Goal: Task Accomplishment & Management: Manage account settings

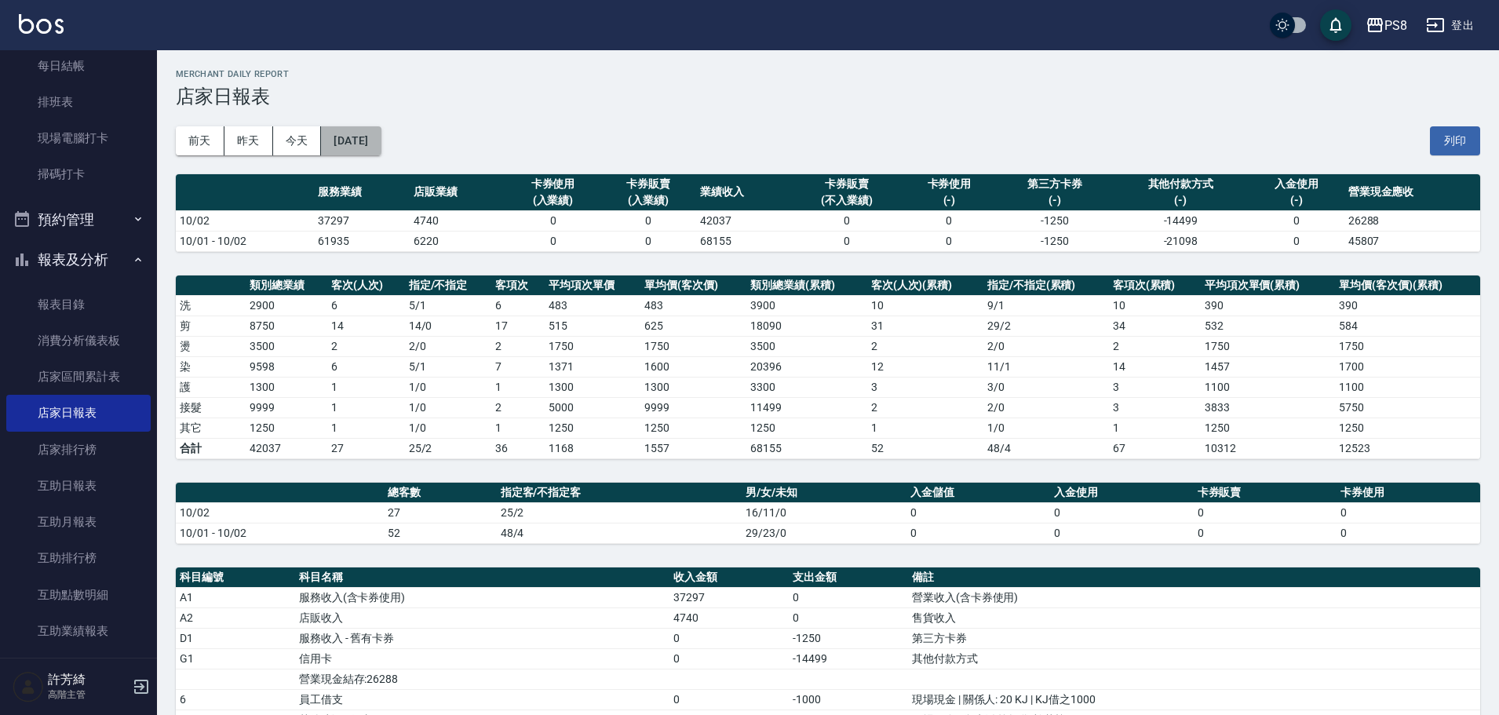
click at [360, 130] on button "2025/10/02" at bounding box center [351, 140] width 60 height 29
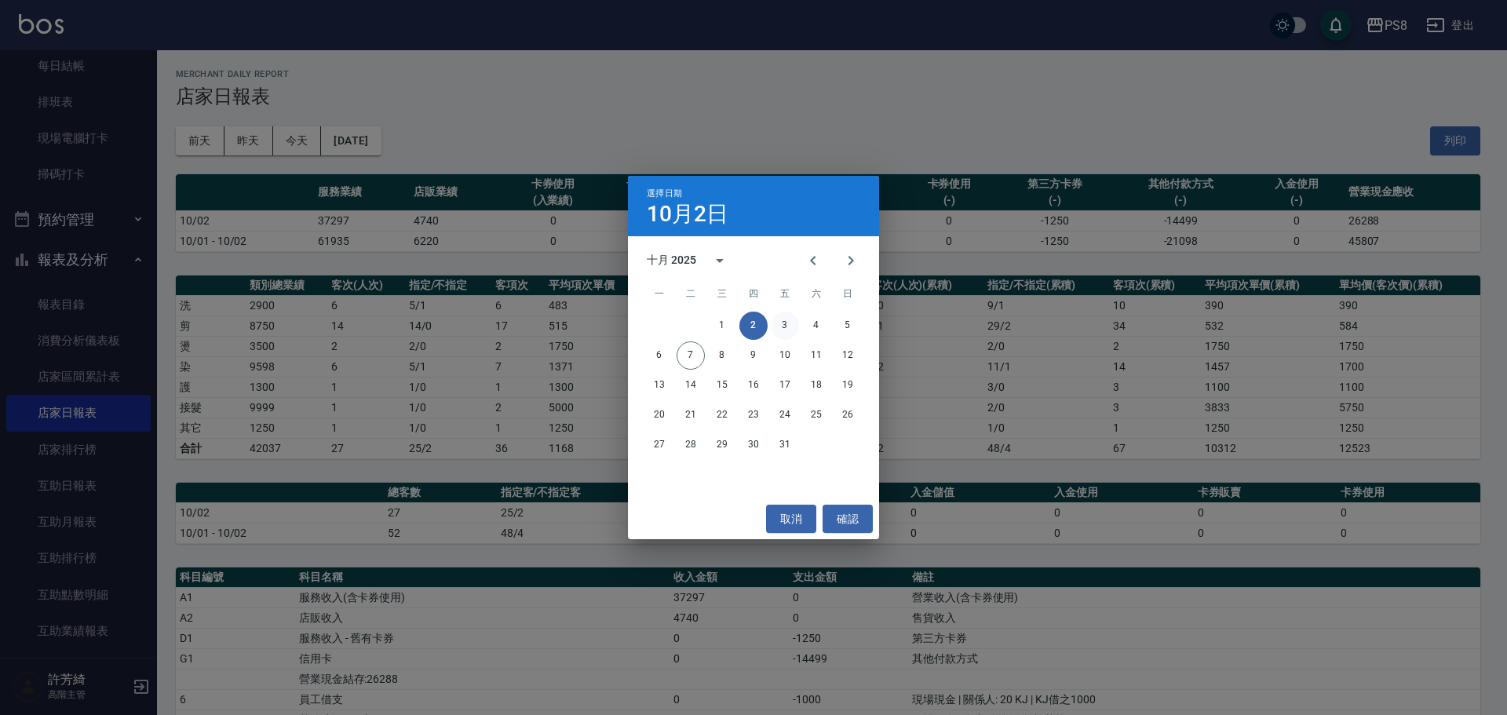
click at [777, 329] on button "3" at bounding box center [785, 326] width 28 height 28
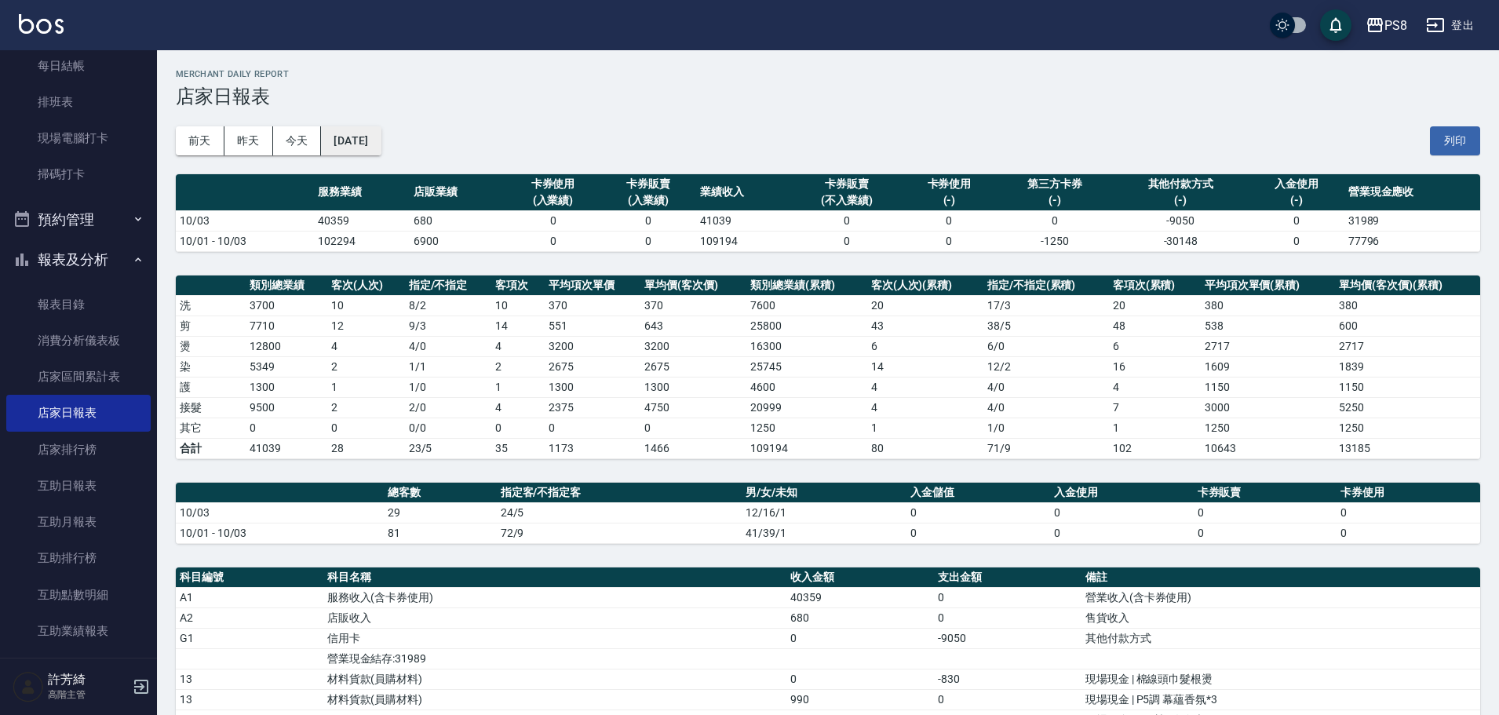
click at [381, 145] on button "2025/10/03" at bounding box center [351, 140] width 60 height 29
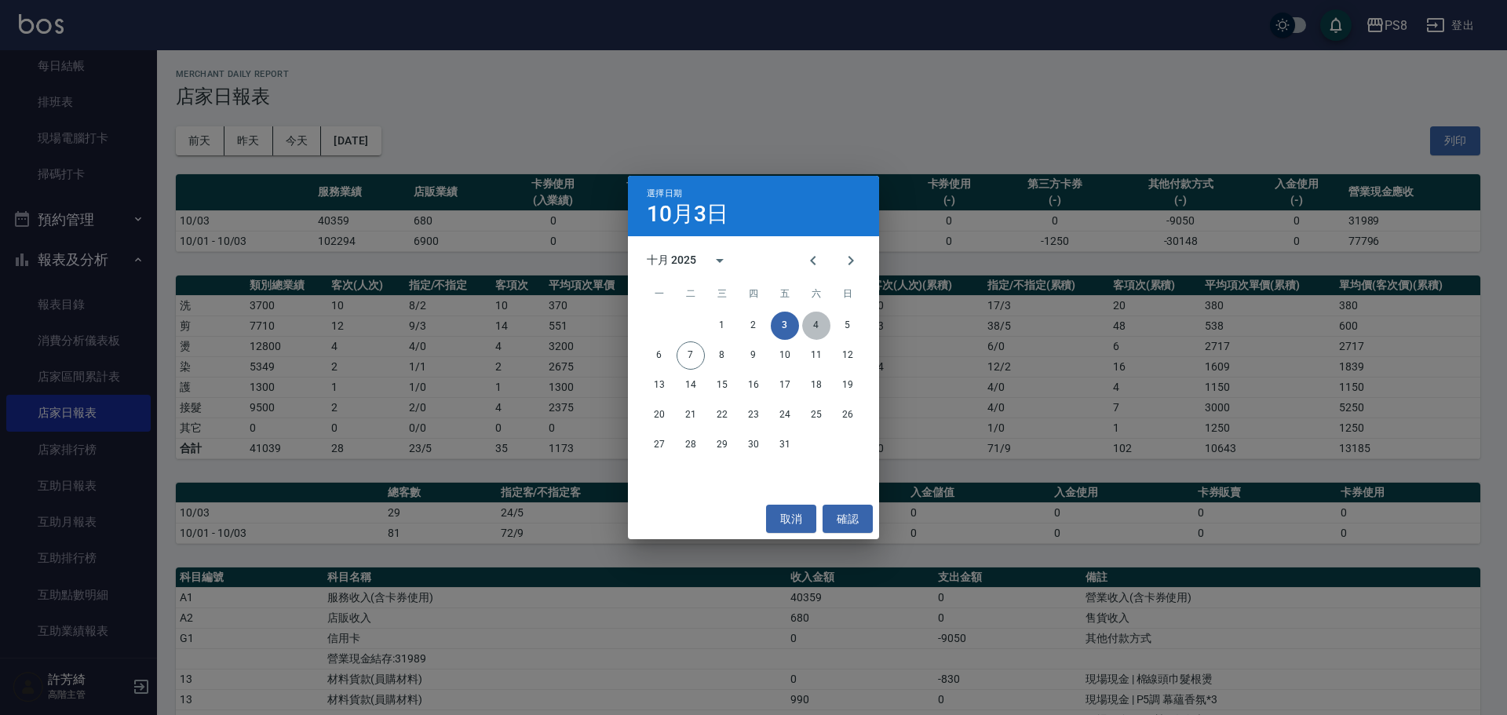
click at [816, 320] on button "4" at bounding box center [816, 326] width 28 height 28
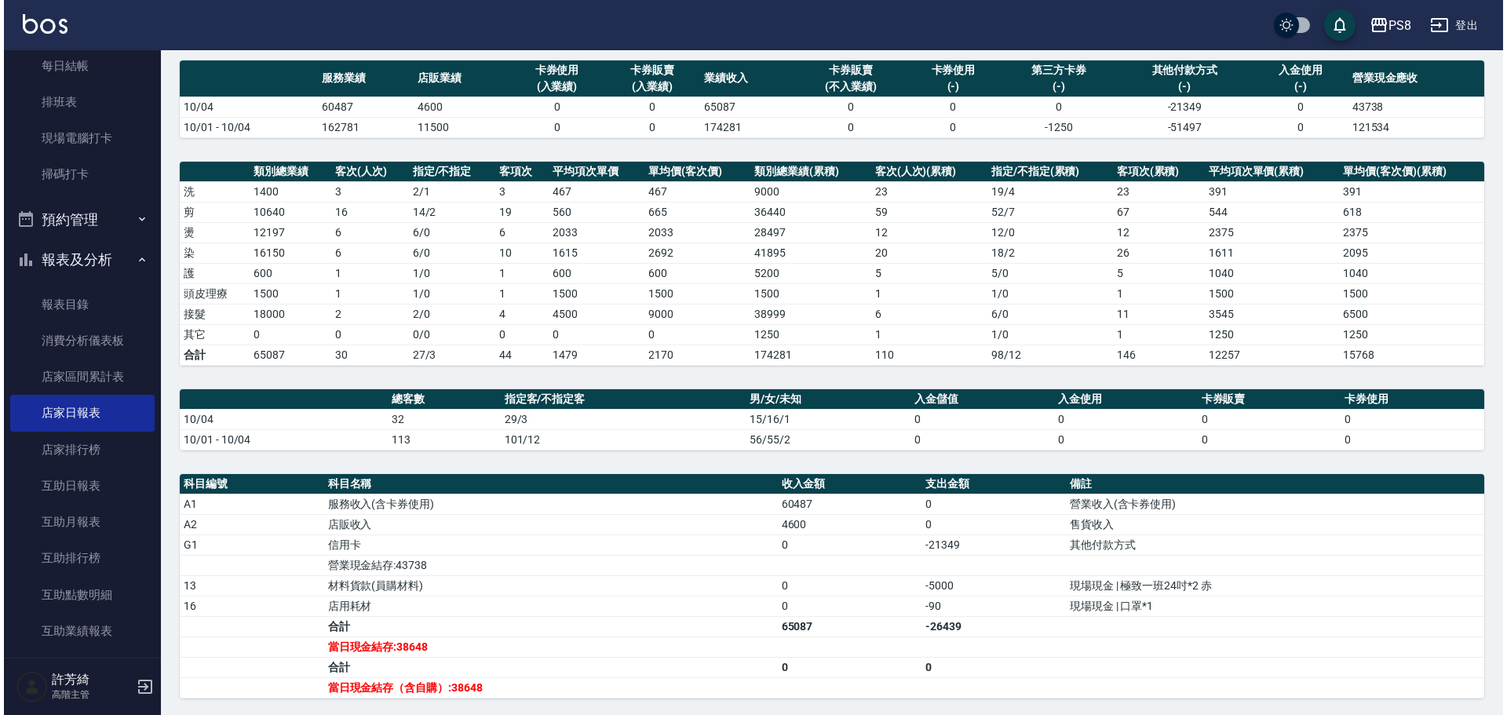
scroll to position [302, 0]
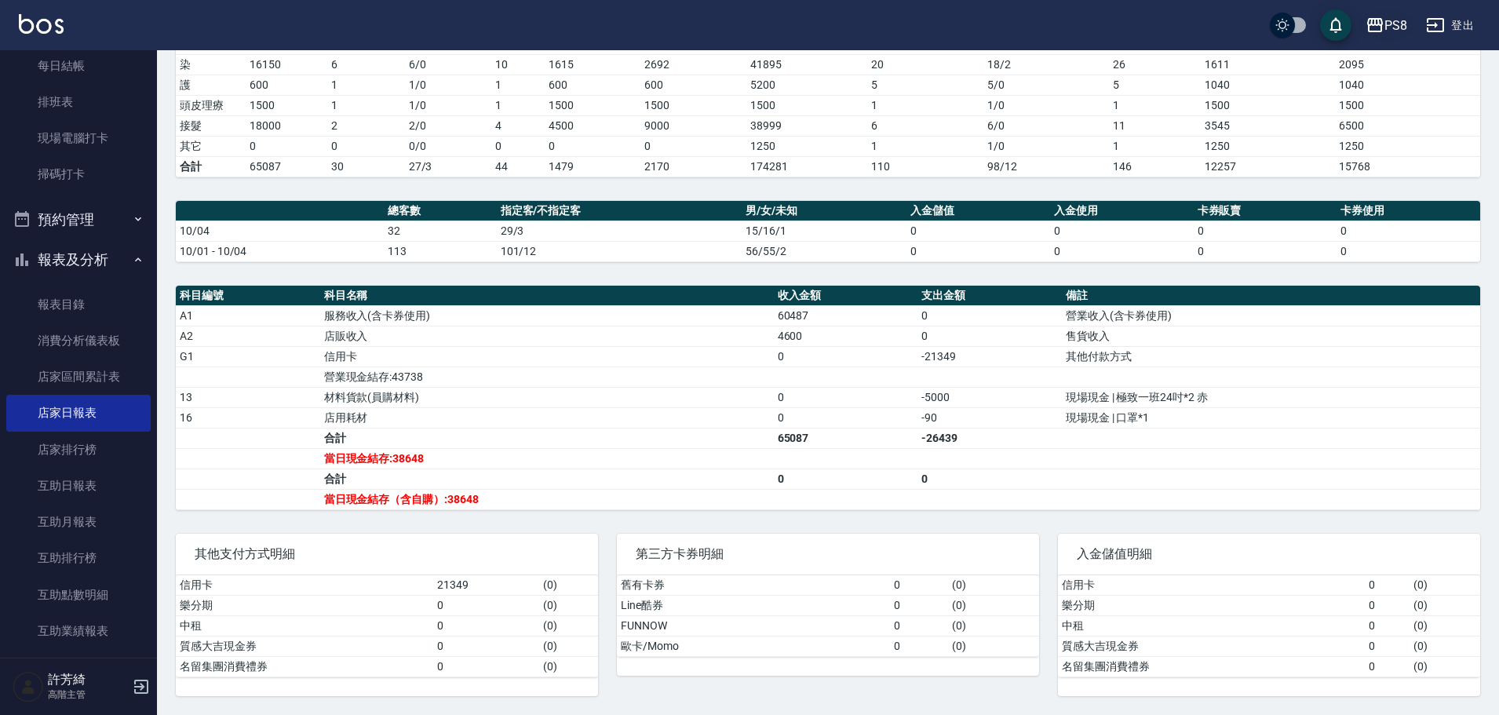
click at [1401, 24] on div "PS8" at bounding box center [1396, 26] width 23 height 20
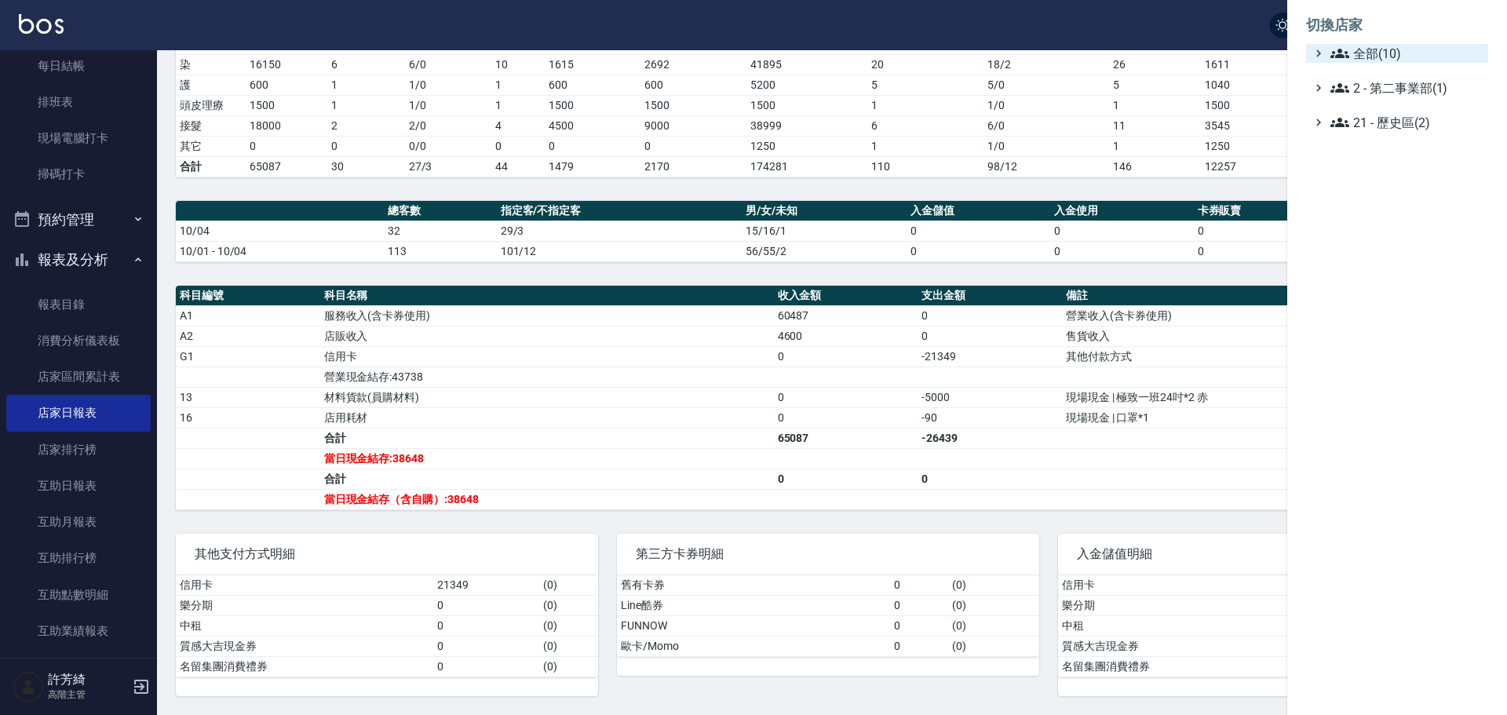
click at [1372, 57] on span "全部(10)" at bounding box center [1407, 53] width 152 height 19
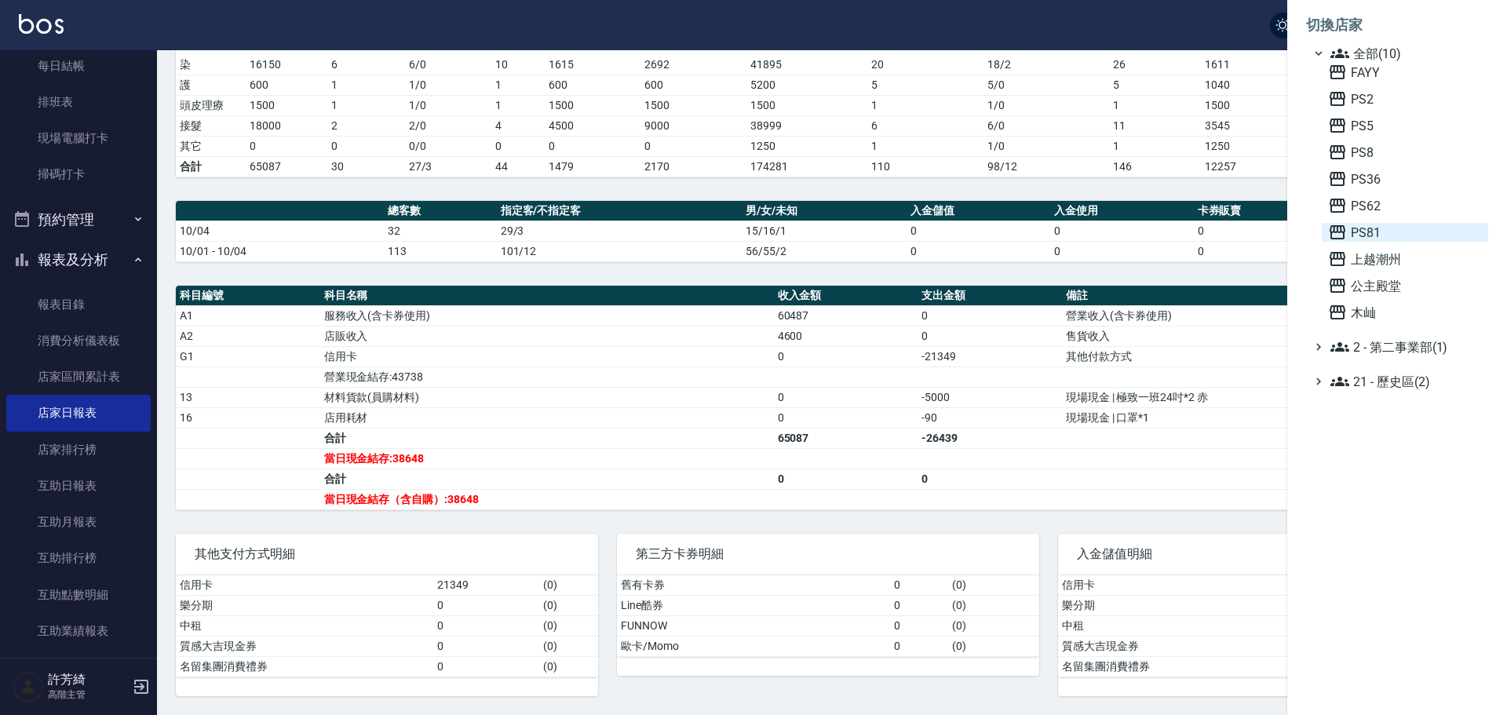
click at [1353, 232] on span "PS81" at bounding box center [1405, 232] width 154 height 19
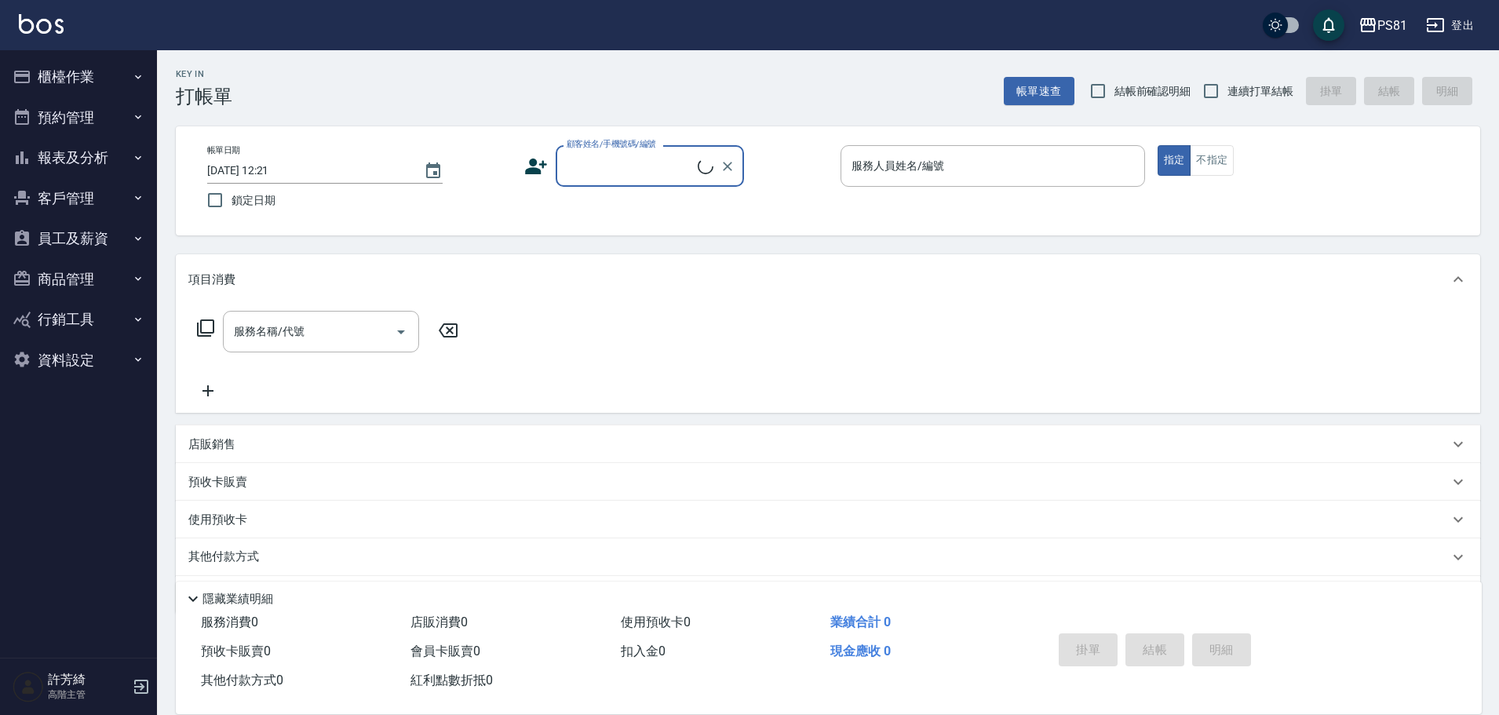
click at [96, 193] on button "客戶管理" at bounding box center [78, 198] width 144 height 41
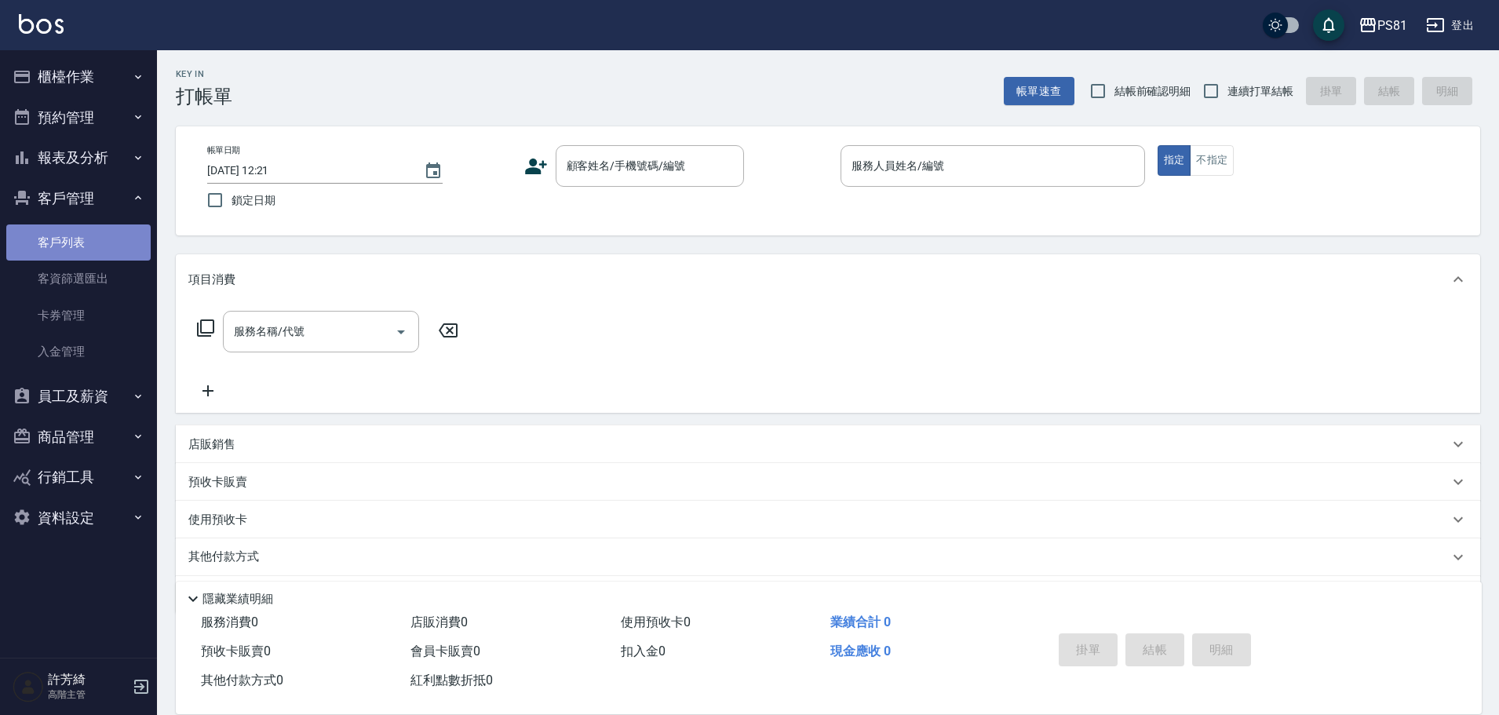
click at [87, 251] on link "客戶列表" at bounding box center [78, 243] width 144 height 36
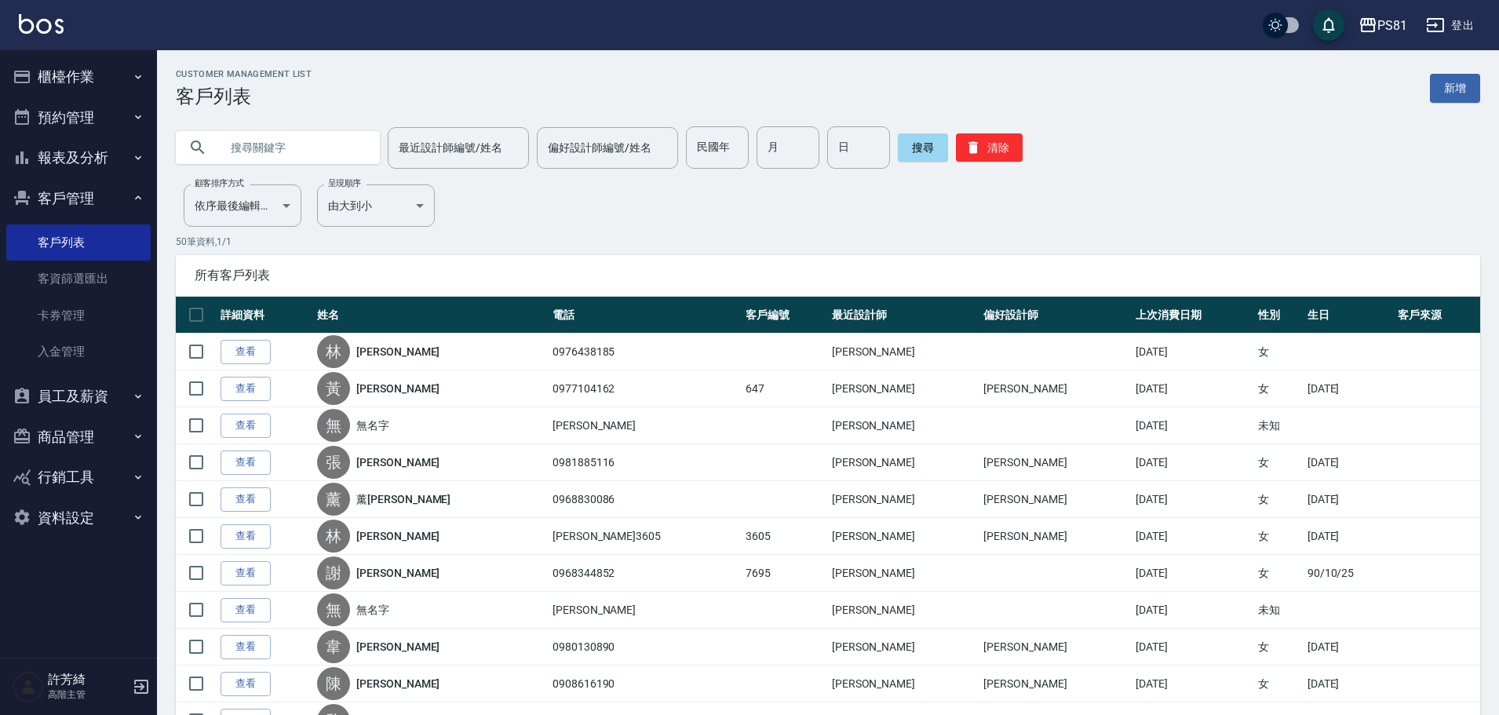
click at [309, 141] on input "text" at bounding box center [294, 147] width 148 height 42
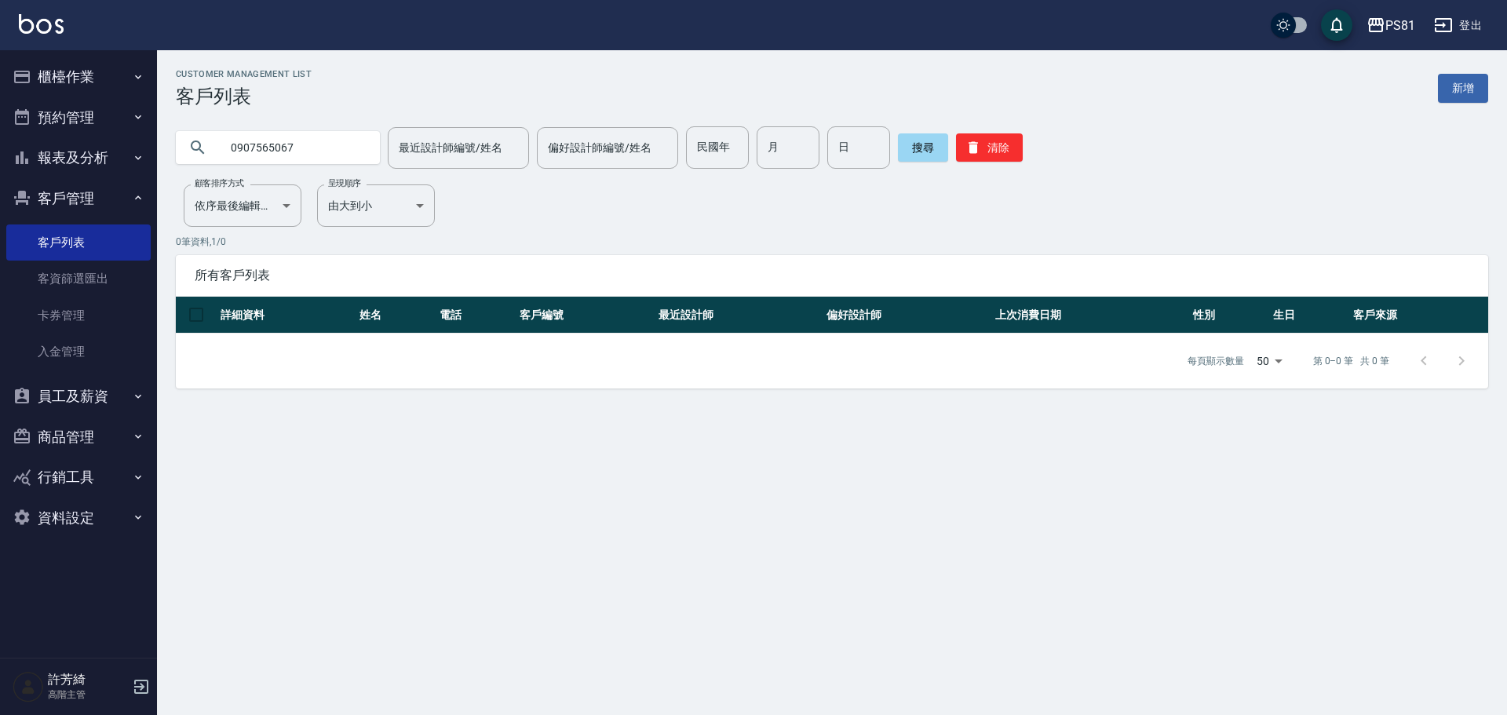
drag, startPoint x: 327, startPoint y: 141, endPoint x: 172, endPoint y: 146, distance: 154.8
click at [172, 146] on div "0907565067 最近設計師編號/姓名 最近設計師編號/姓名 偏好設計師編號/姓名 偏好設計師編號/姓名 民國年 民國年 月 月 日 日 搜尋 清除" at bounding box center [822, 138] width 1331 height 61
type input "[PERSON_NAME]"
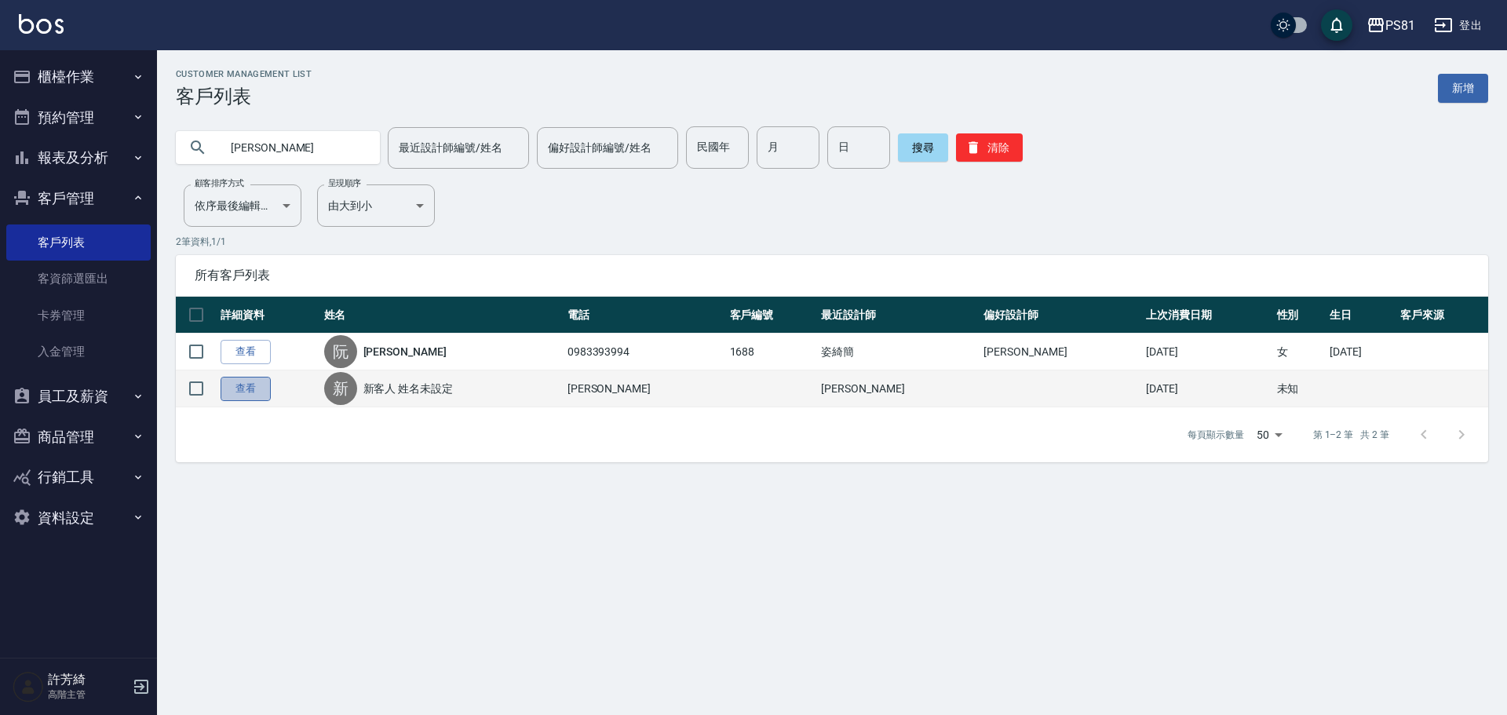
click at [249, 389] on link "查看" at bounding box center [246, 389] width 50 height 24
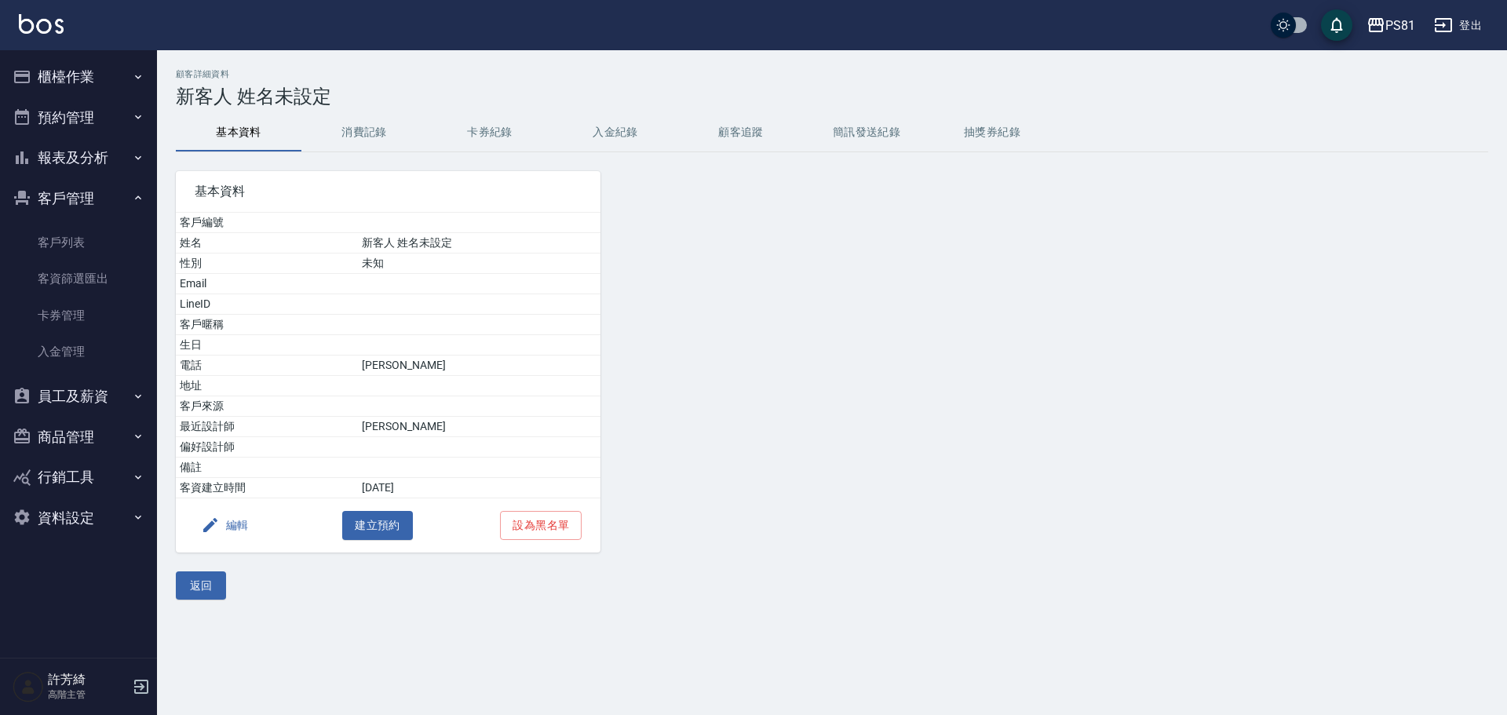
click at [352, 136] on button "消費記錄" at bounding box center [364, 133] width 126 height 38
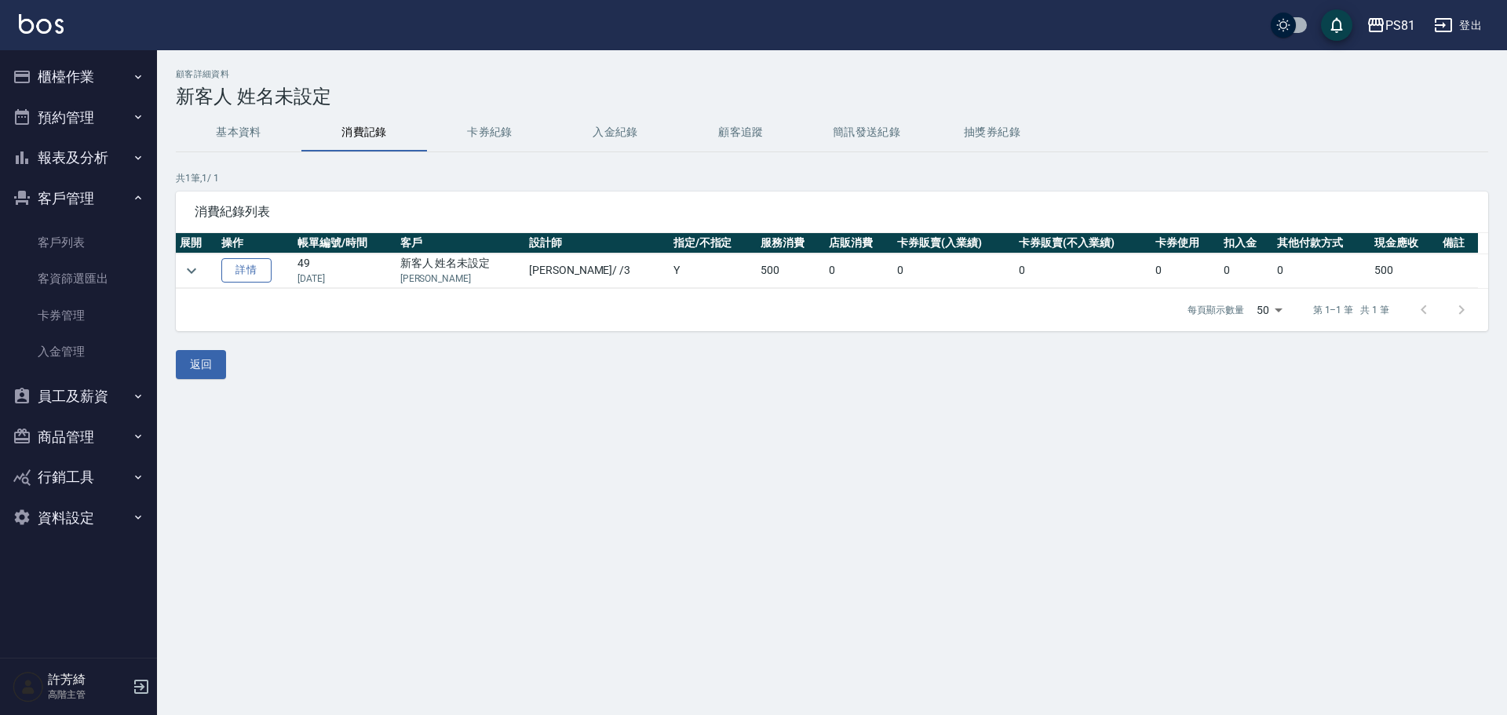
click at [260, 267] on link "詳情" at bounding box center [246, 270] width 50 height 24
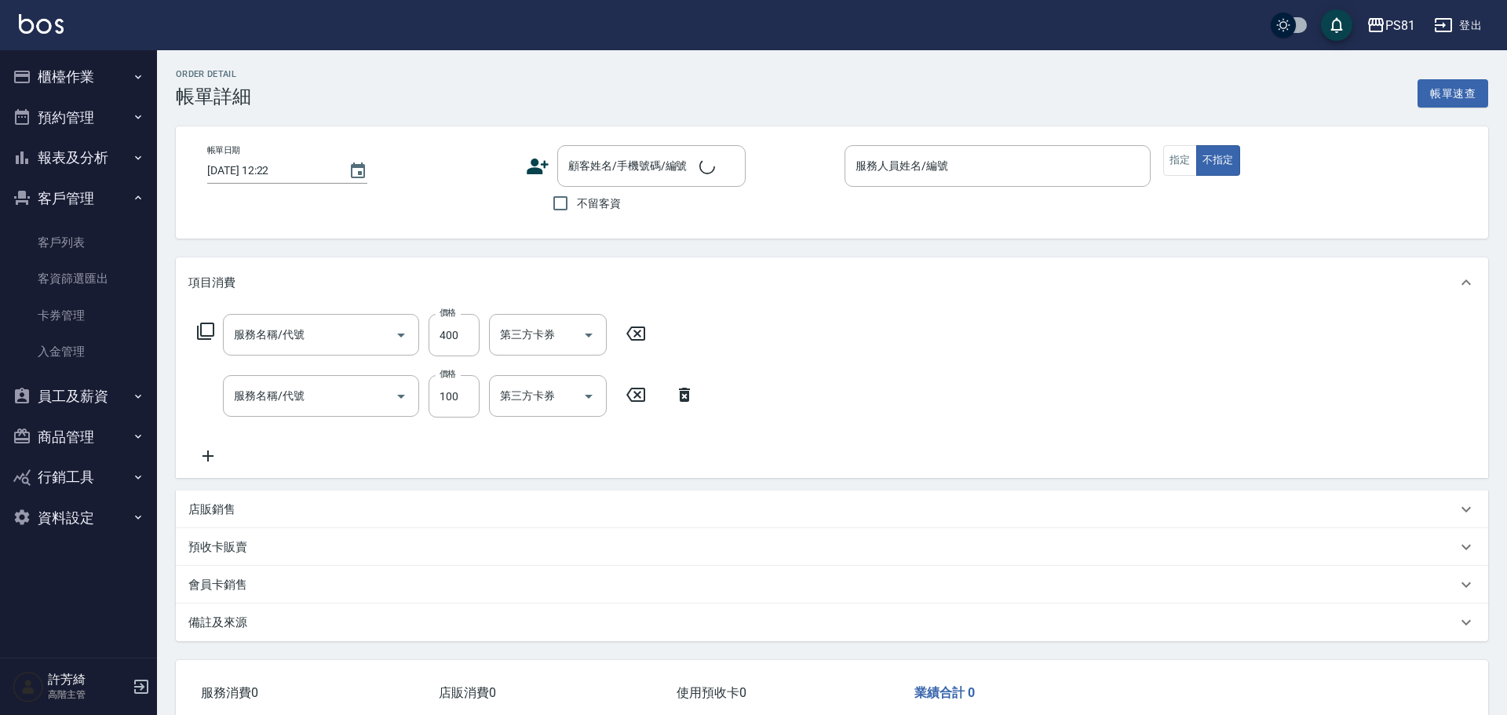
type input "[DATE] 13:45"
type input "[PERSON_NAME]-3"
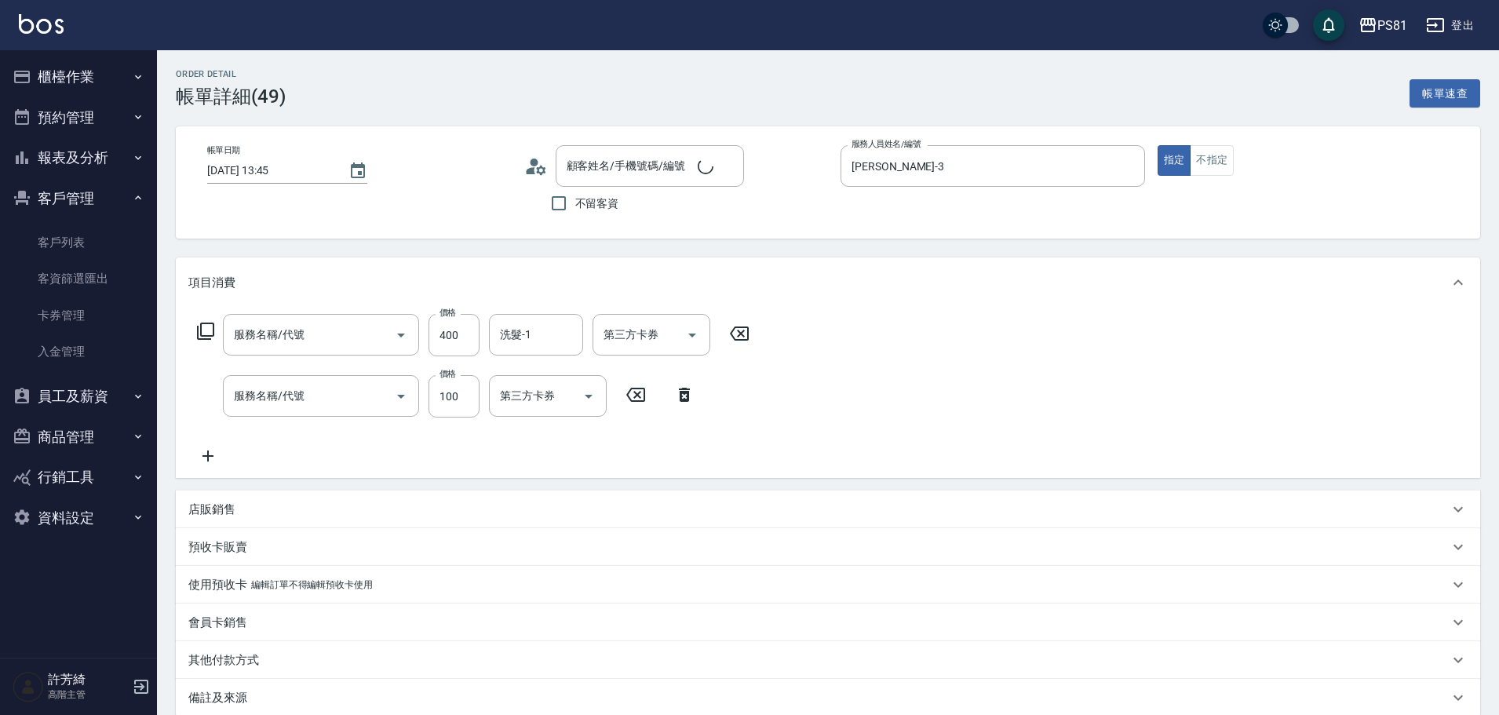
type input "保濕洗(102)"
type input "電棒造型(122)"
type input "新客人 姓名未設定/[PERSON_NAME]/null"
click at [84, 242] on link "客戶列表" at bounding box center [78, 243] width 144 height 36
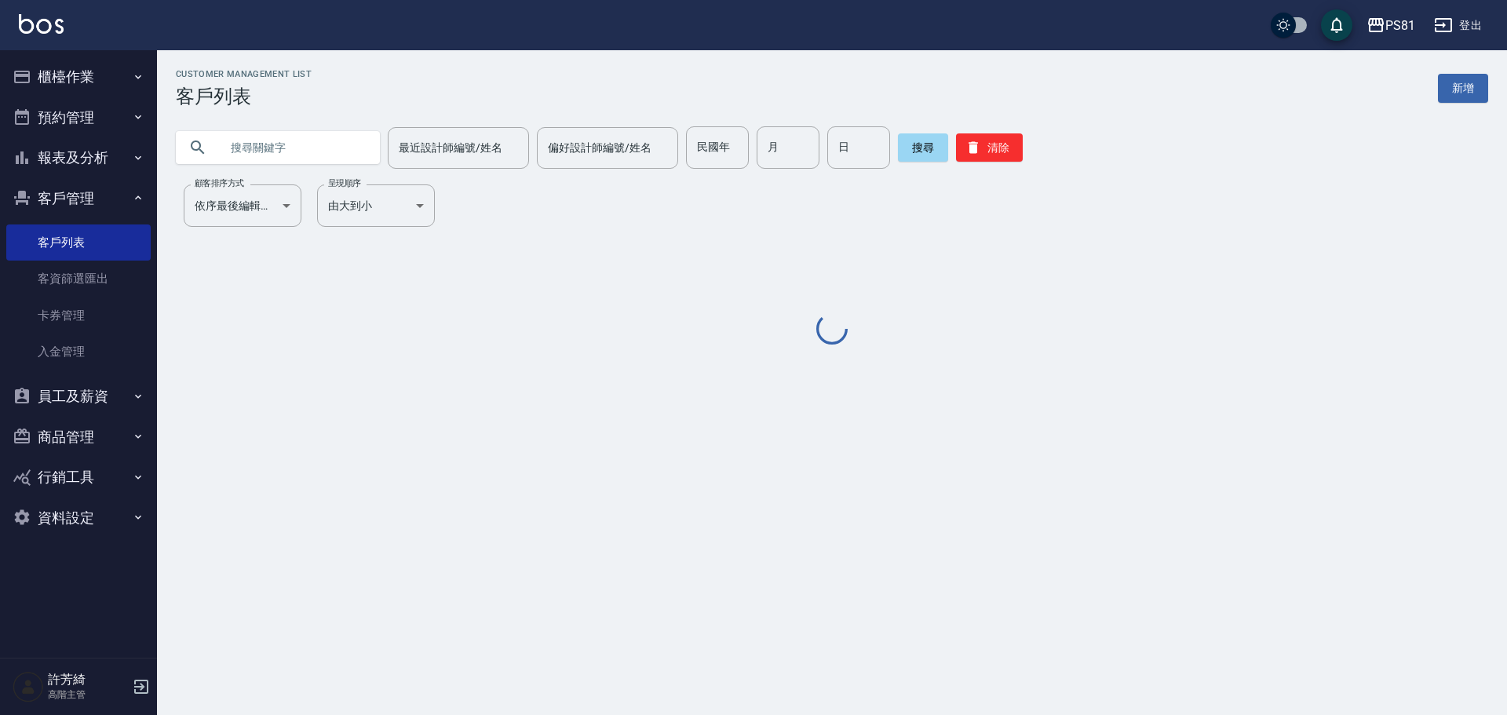
click at [290, 142] on input "text" at bounding box center [294, 147] width 148 height 42
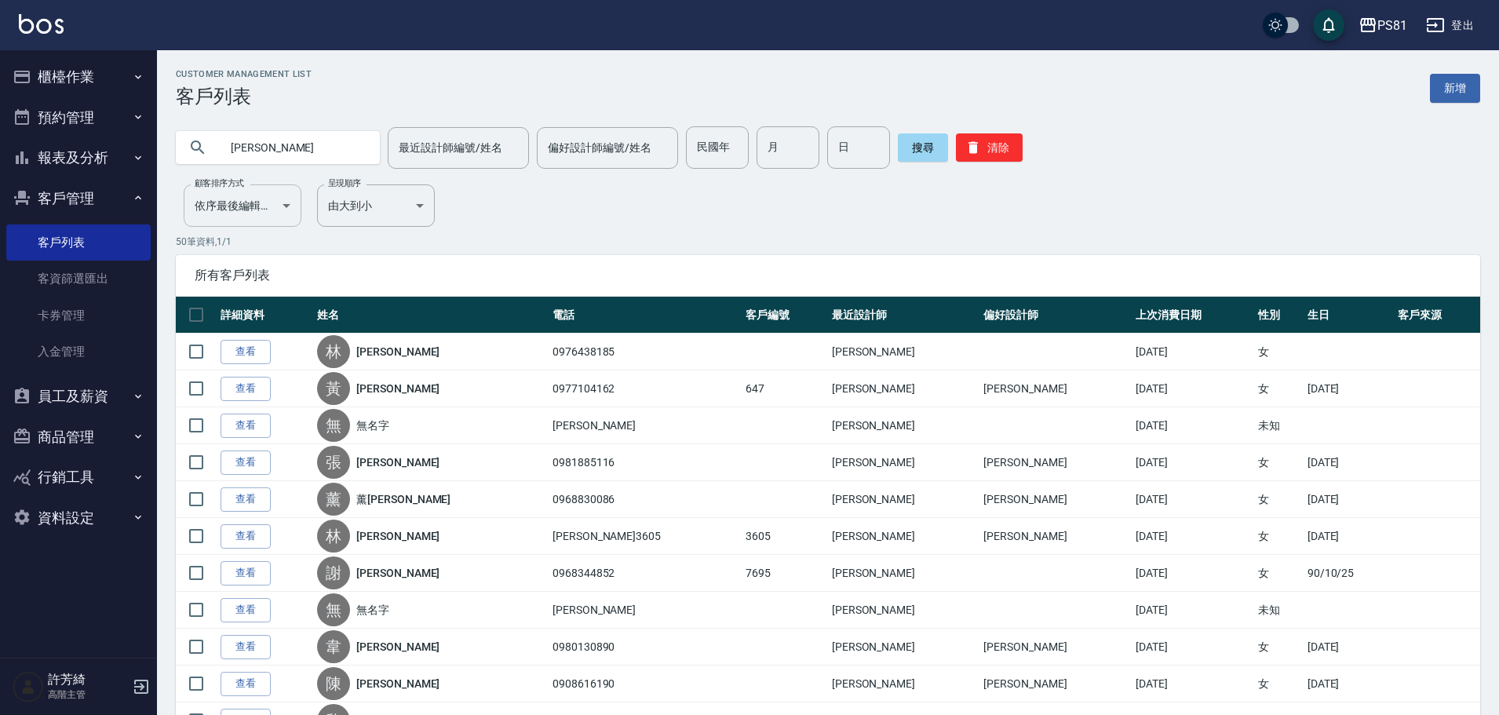
type input "[PERSON_NAME]"
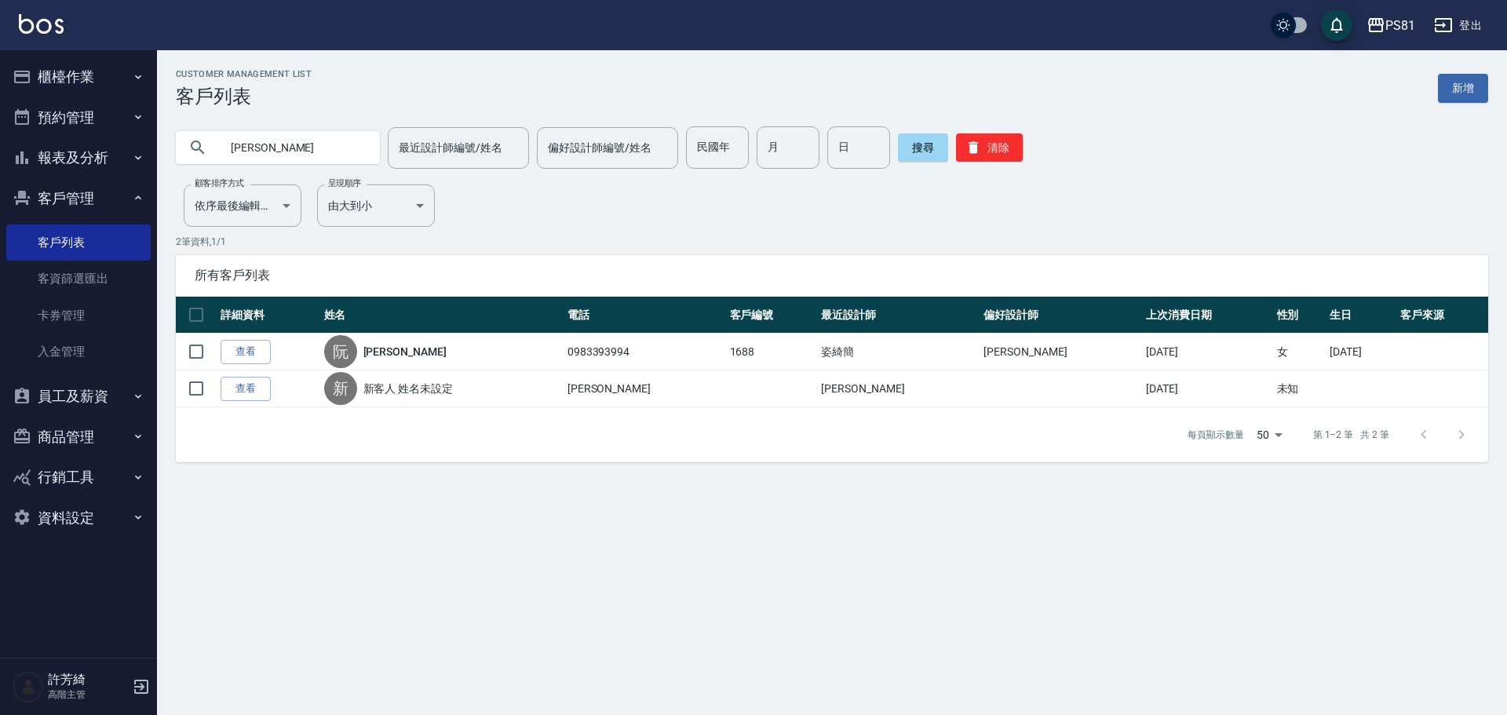
click at [79, 392] on button "員工及薪資" at bounding box center [78, 396] width 144 height 41
click at [85, 440] on link "員工列表" at bounding box center [78, 441] width 144 height 36
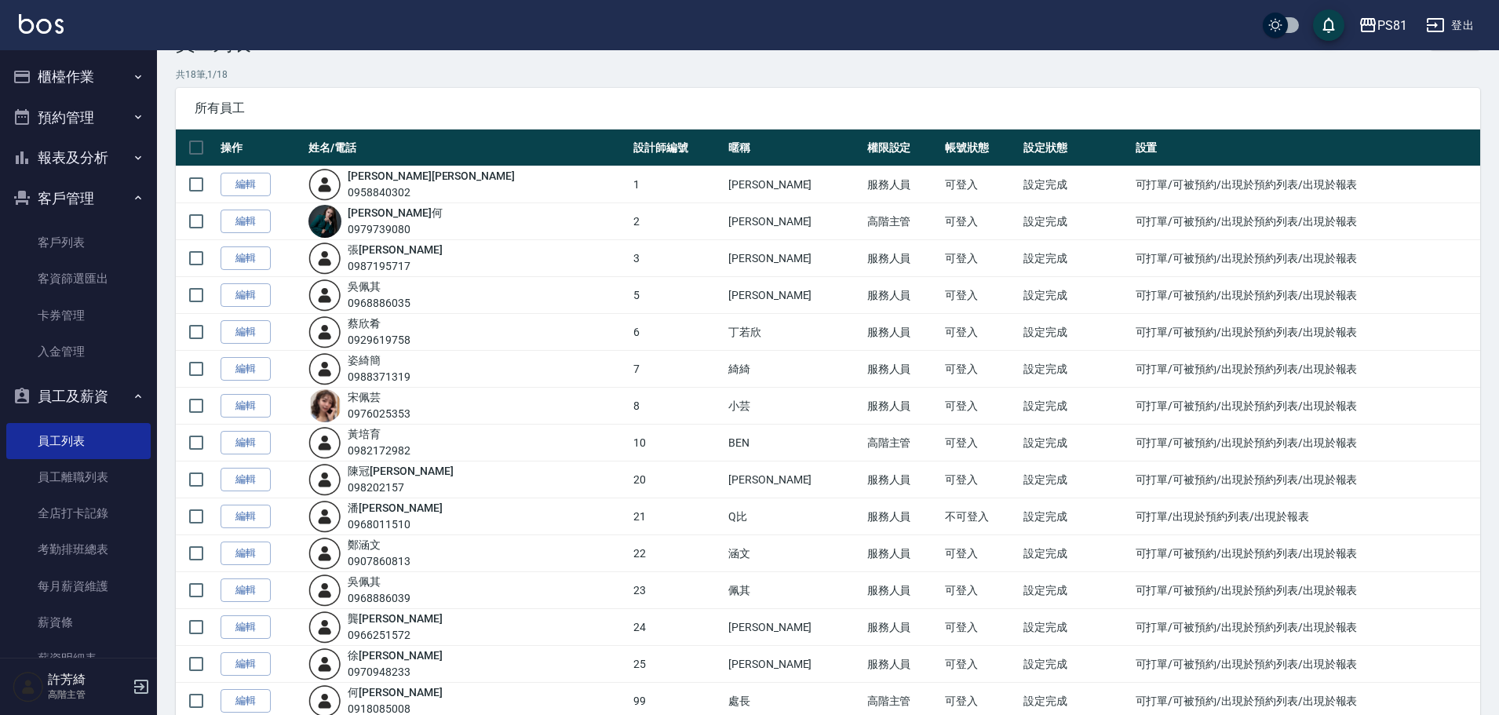
scroll to position [79, 0]
